Goal: Task Accomplishment & Management: Complete application form

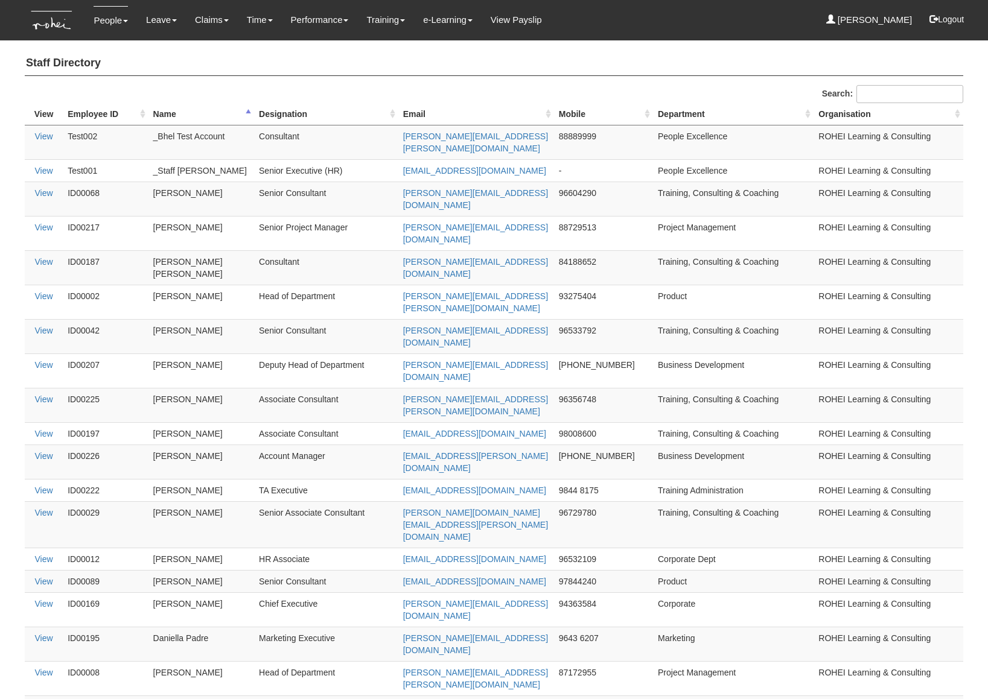
select select "50"
click at [264, 70] on link "Timesheet" at bounding box center [285, 77] width 95 height 24
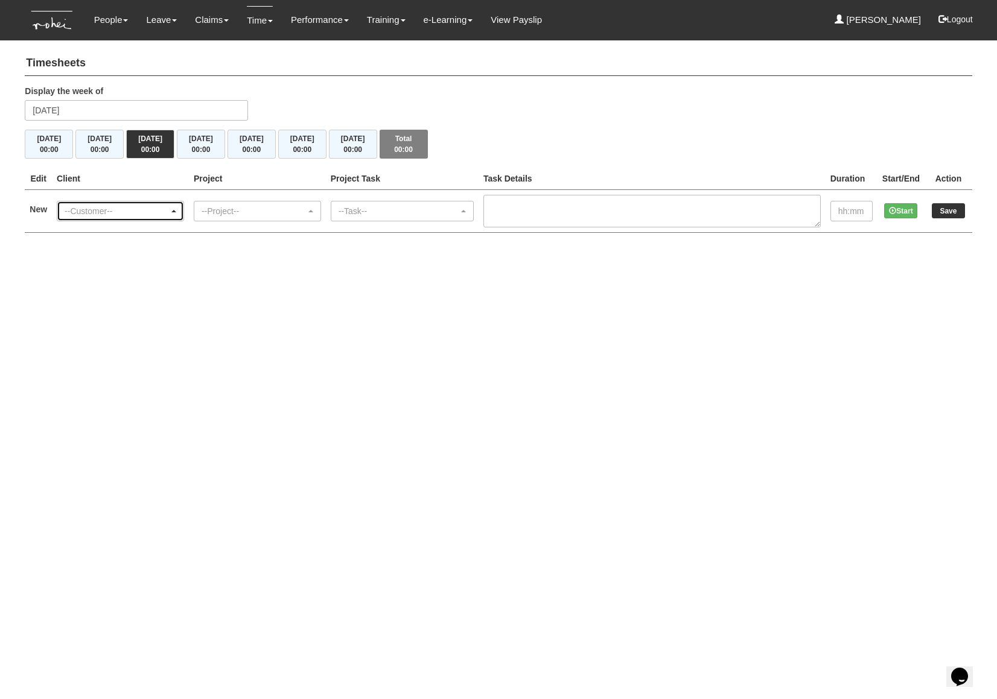
click at [127, 209] on div "--Customer--" at bounding box center [117, 211] width 104 height 12
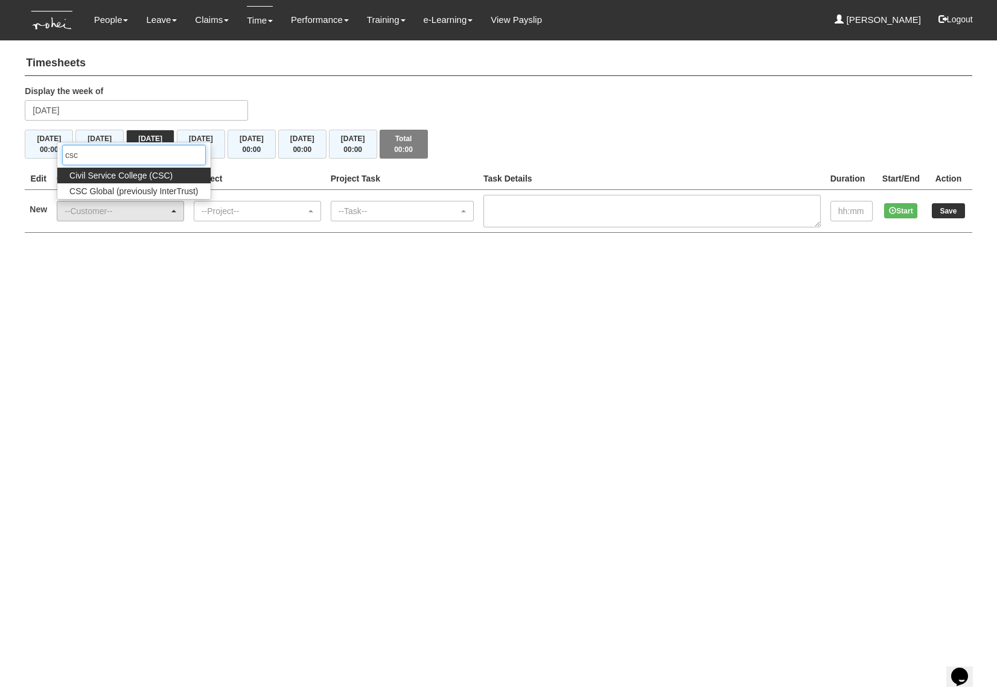
type input "csc"
click at [137, 171] on span "Civil Service College (CSC)" at bounding box center [120, 176] width 103 height 12
select select "122"
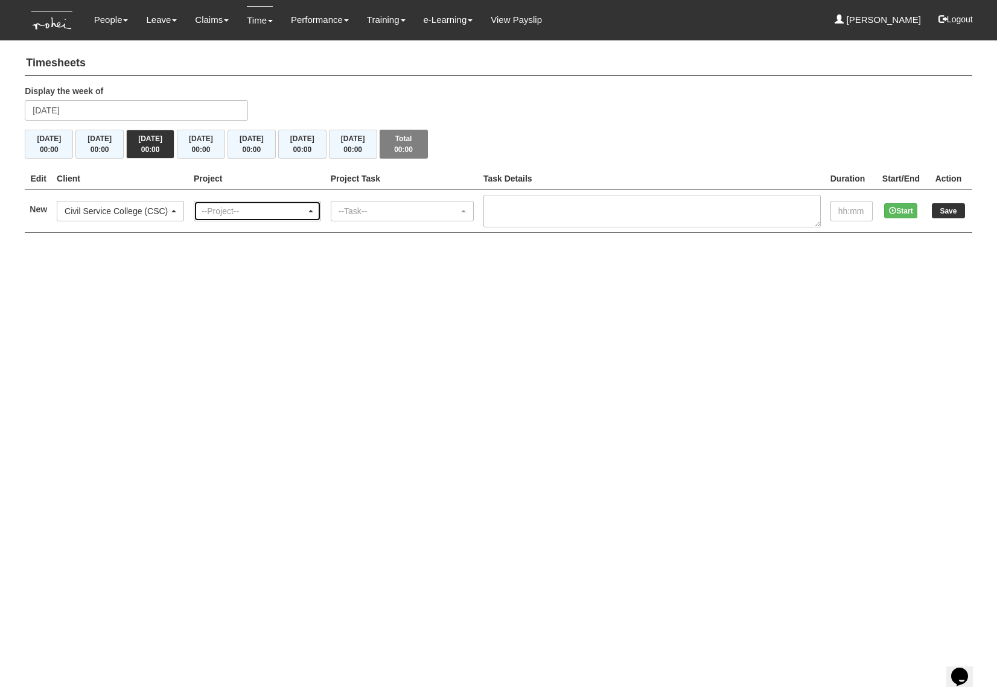
click at [225, 217] on div "--Project--" at bounding box center [257, 210] width 126 height 19
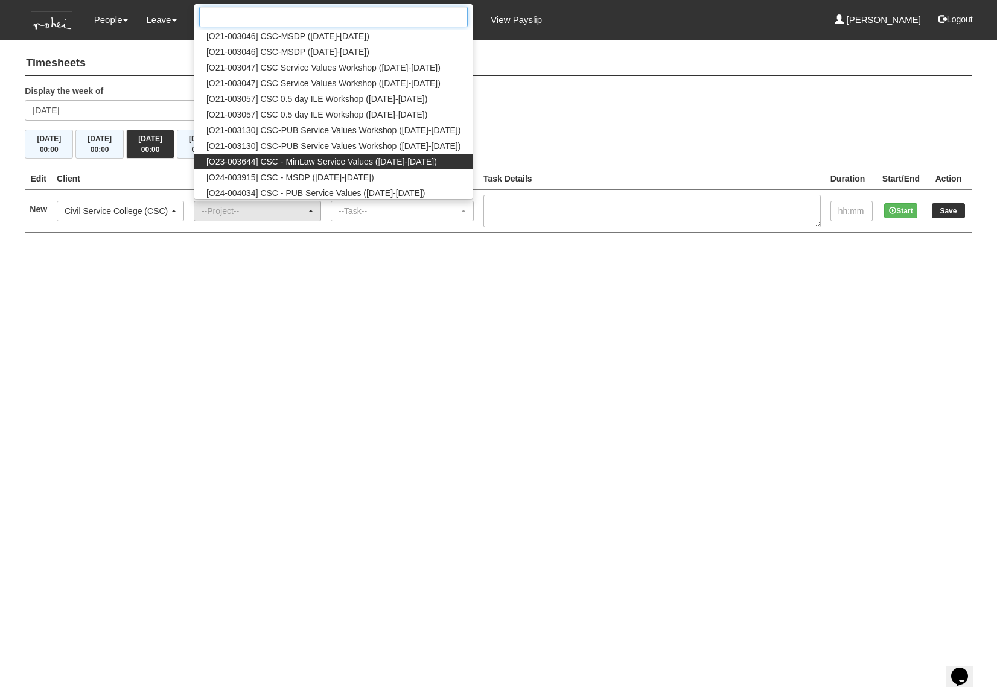
scroll to position [34, 0]
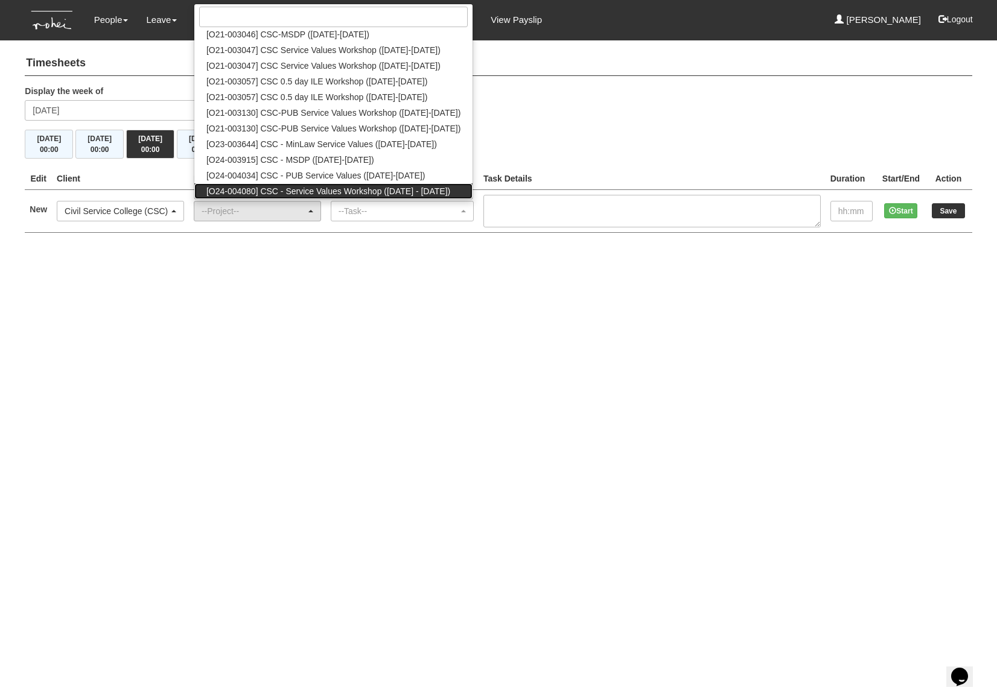
click at [345, 184] on link "[O24-004080] CSC - Service Values Workshop (2024 - 2027)" at bounding box center [333, 191] width 278 height 16
select select "2698"
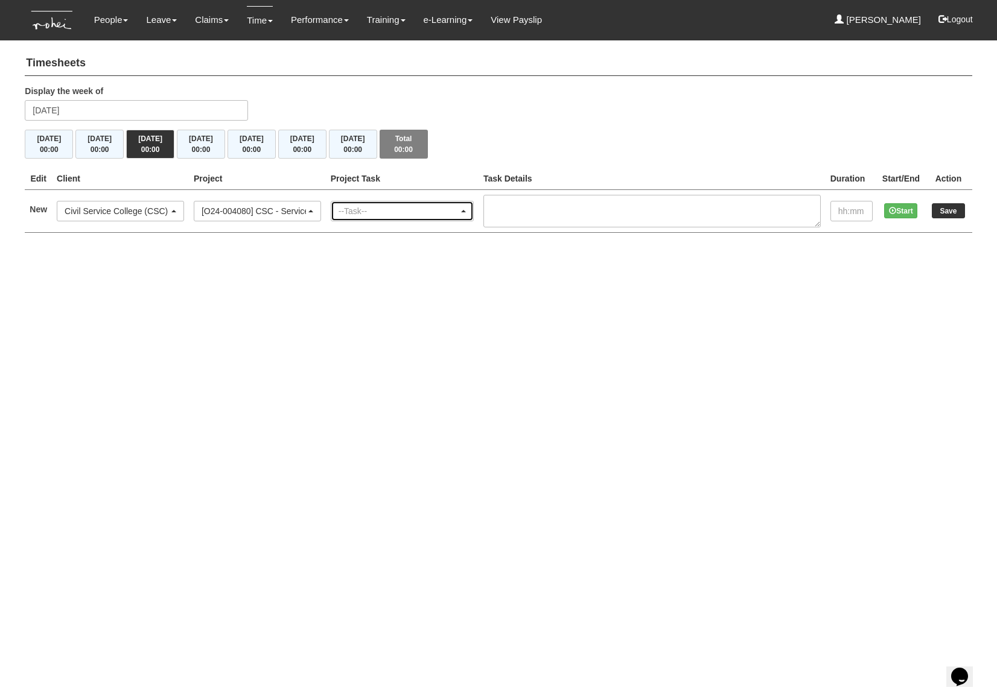
click at [382, 211] on div "--Task--" at bounding box center [398, 211] width 120 height 12
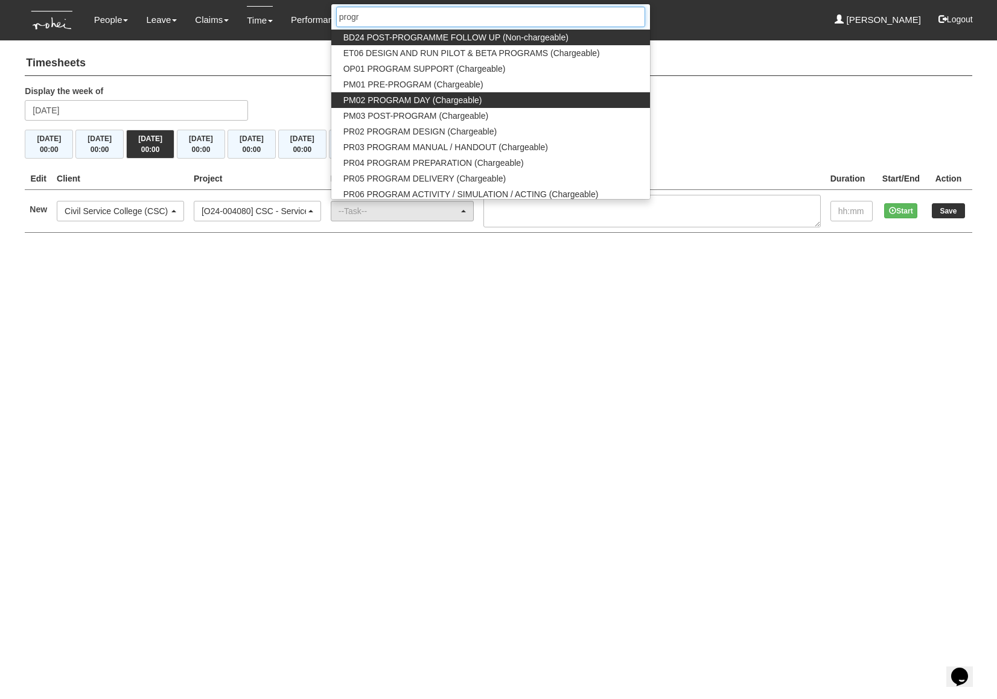
type input "progr"
click at [433, 102] on span "PM02 PROGRAM DAY (Chargeable)" at bounding box center [412, 100] width 139 height 12
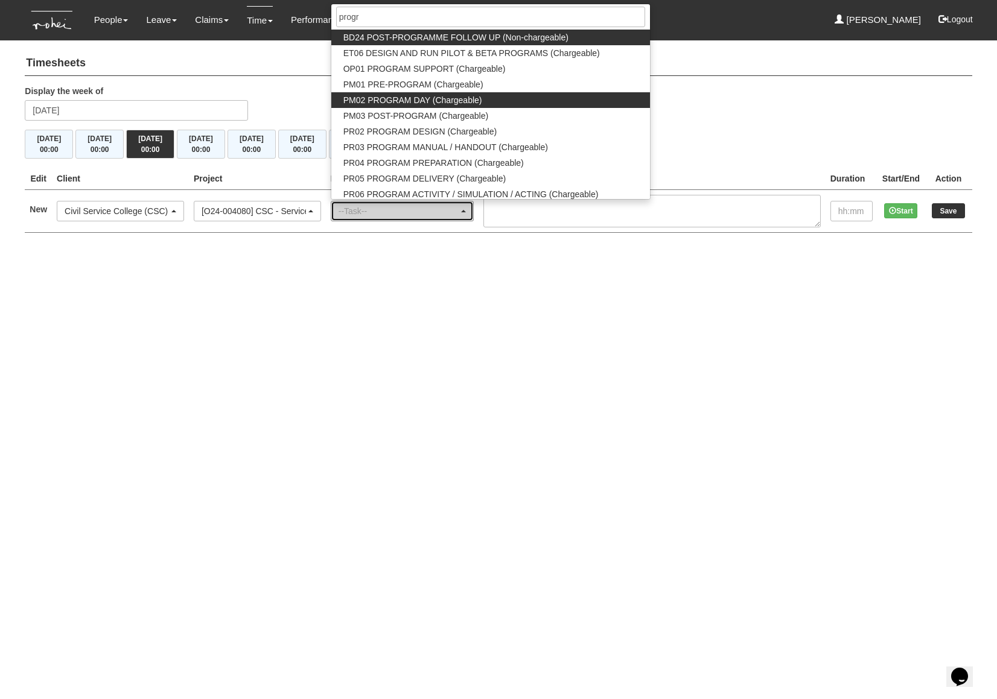
select select "163"
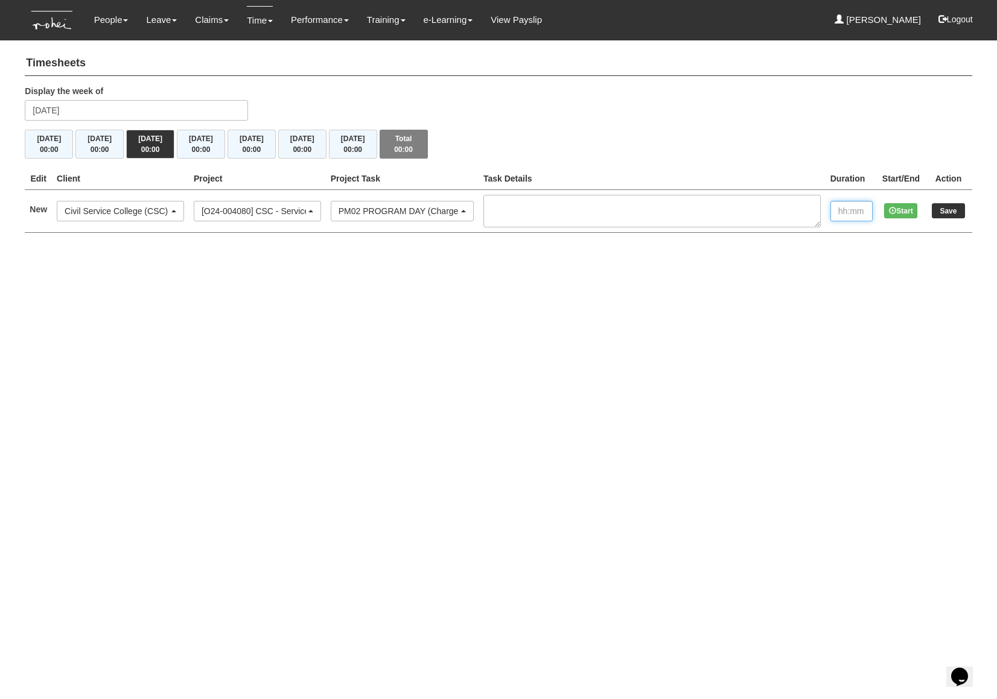
click at [855, 211] on input "text" at bounding box center [851, 211] width 42 height 21
type input "2:00"
click at [947, 202] on td "Save" at bounding box center [947, 210] width 47 height 43
click at [947, 206] on input "Save" at bounding box center [947, 210] width 33 height 15
